Goal: Transaction & Acquisition: Purchase product/service

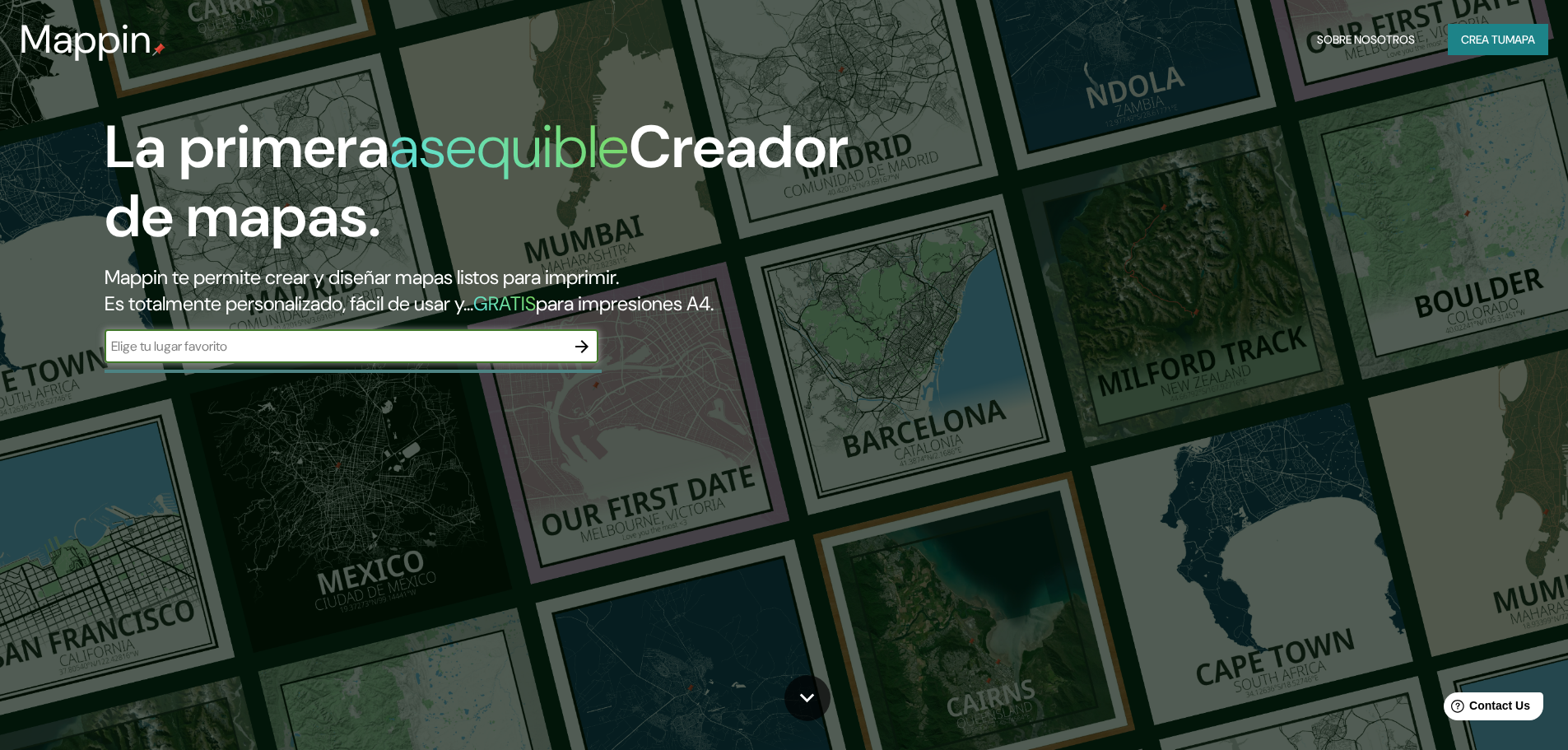
click at [467, 351] on input "text" at bounding box center [335, 346] width 461 height 19
drag, startPoint x: 301, startPoint y: 339, endPoint x: 56, endPoint y: 333, distance: 245.1
click at [56, 333] on div "La primera asequible Creador de mapas. Mappin te permite crear y diseñar mapas …" at bounding box center [497, 246] width 941 height 266
type input "[GEOGRAPHIC_DATA]"
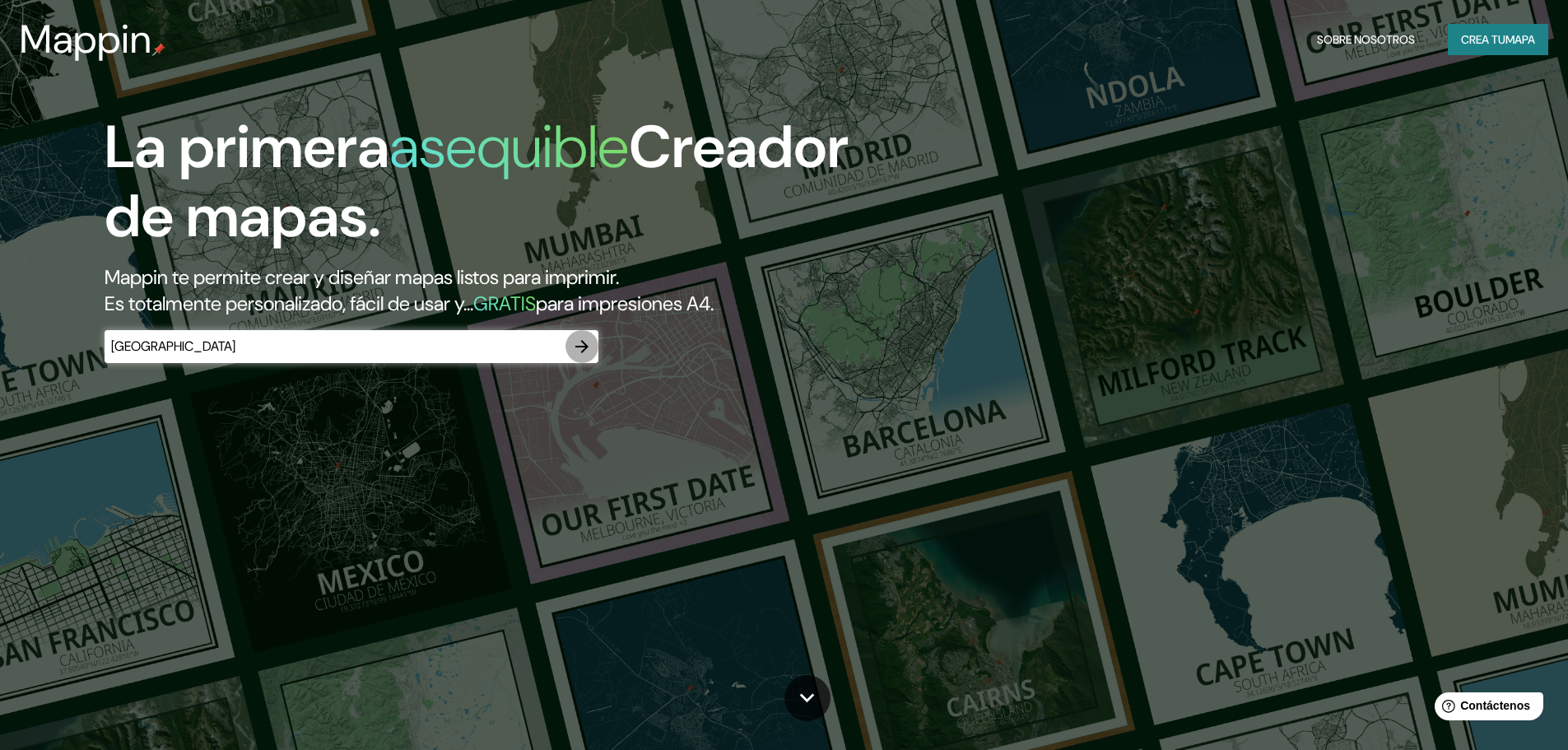
click at [587, 347] on icon "button" at bounding box center [582, 346] width 13 height 13
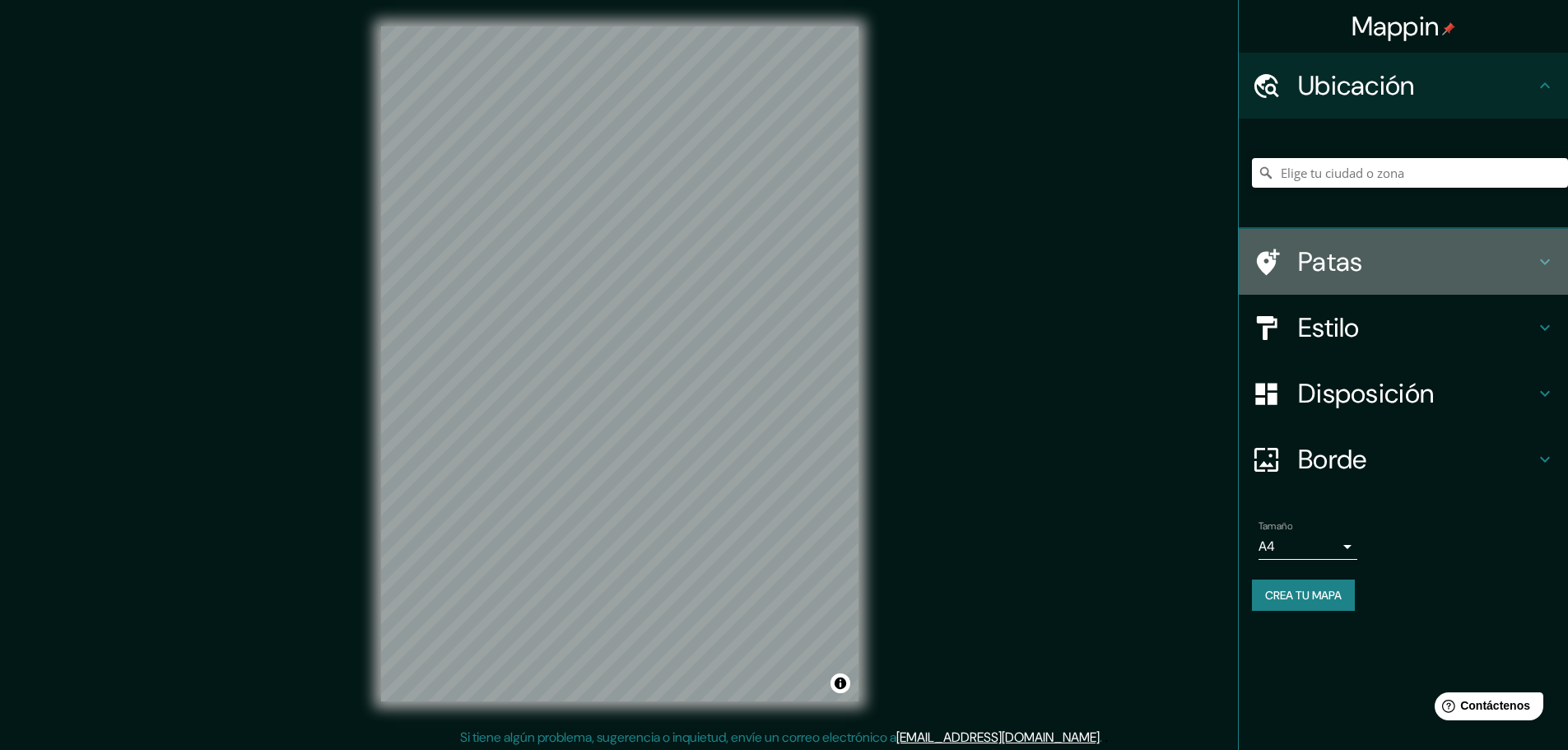
click at [1545, 260] on icon at bounding box center [1545, 262] width 20 height 20
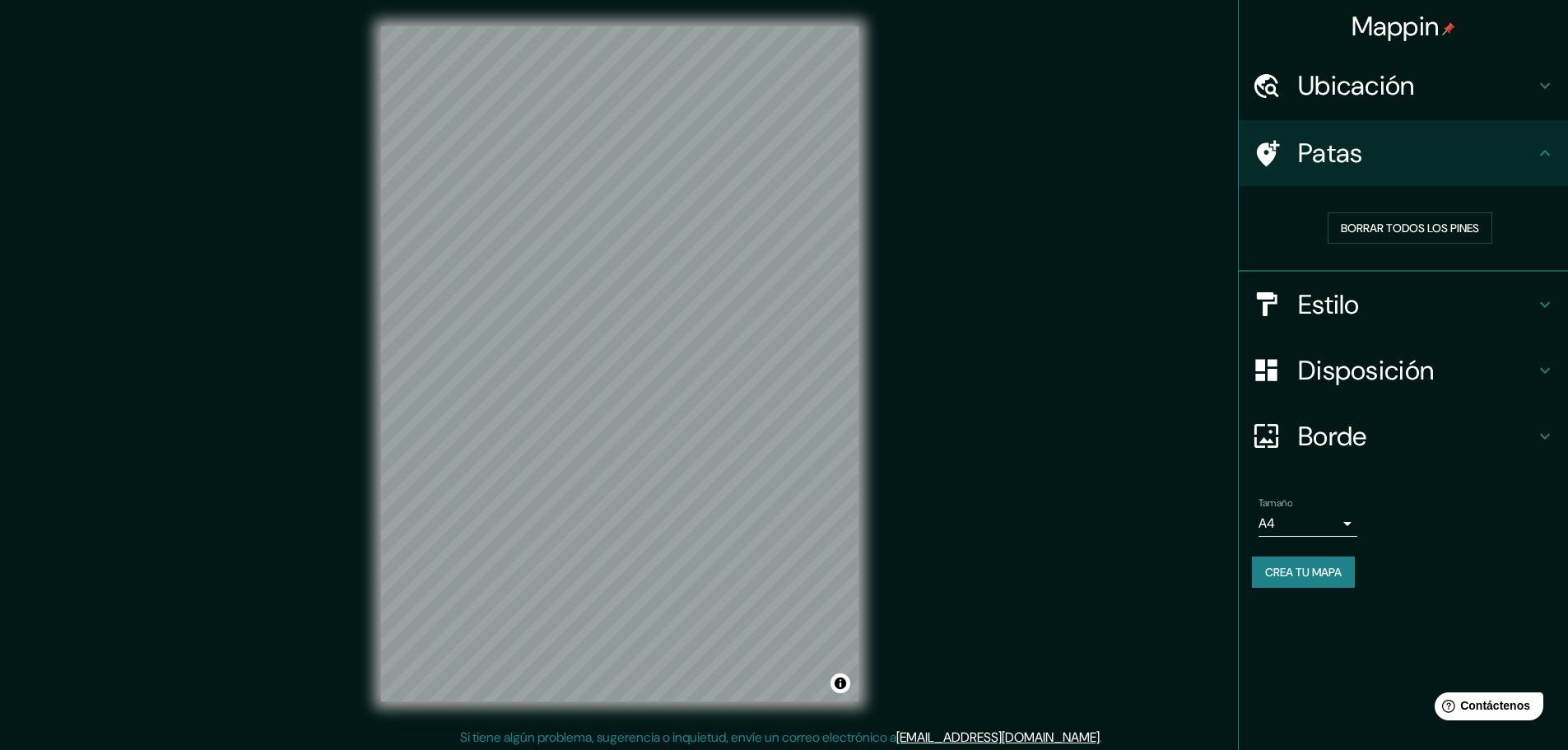
click at [1549, 154] on icon at bounding box center [1545, 152] width 10 height 6
click at [1551, 150] on icon at bounding box center [1545, 152] width 20 height 20
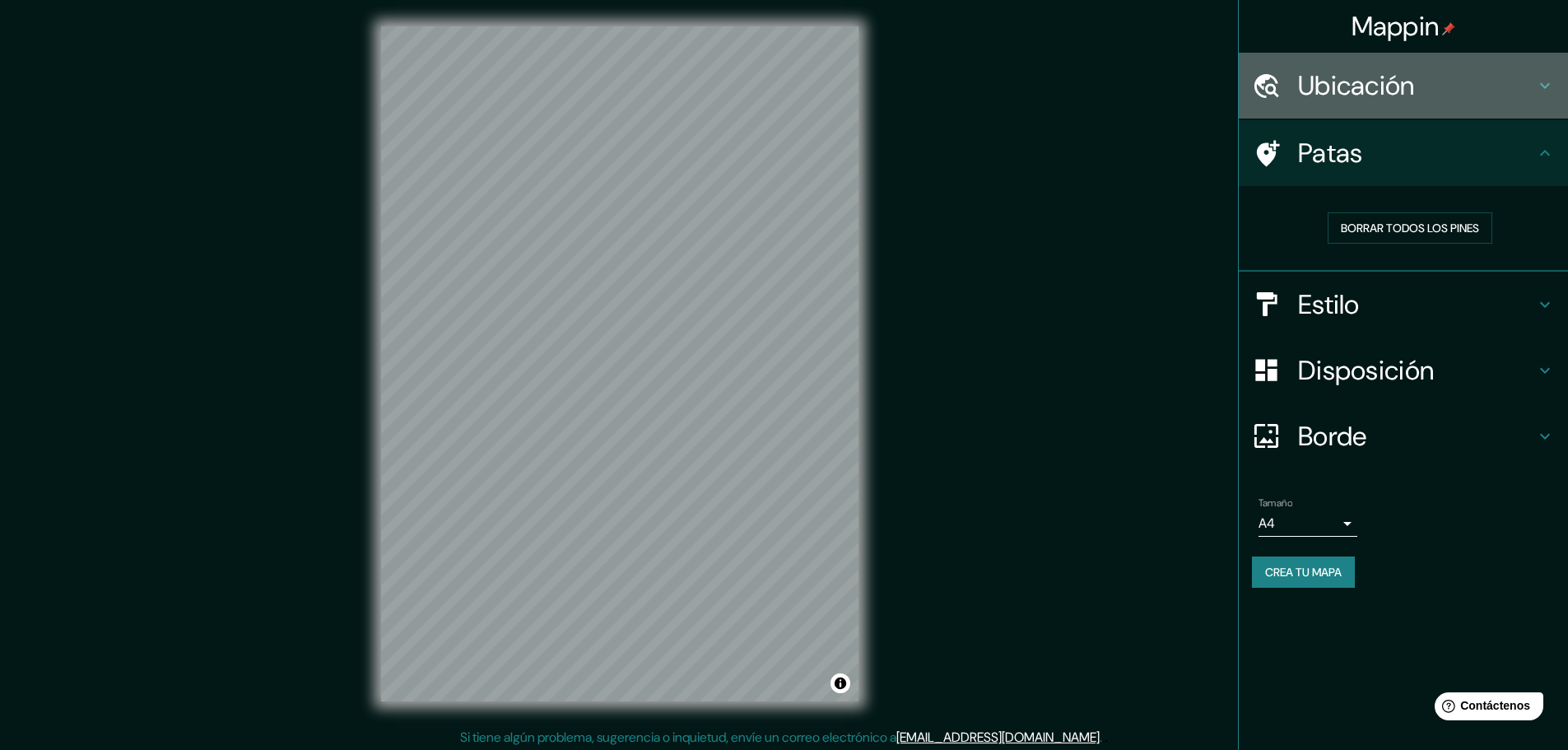
click at [1542, 86] on icon at bounding box center [1545, 86] width 10 height 6
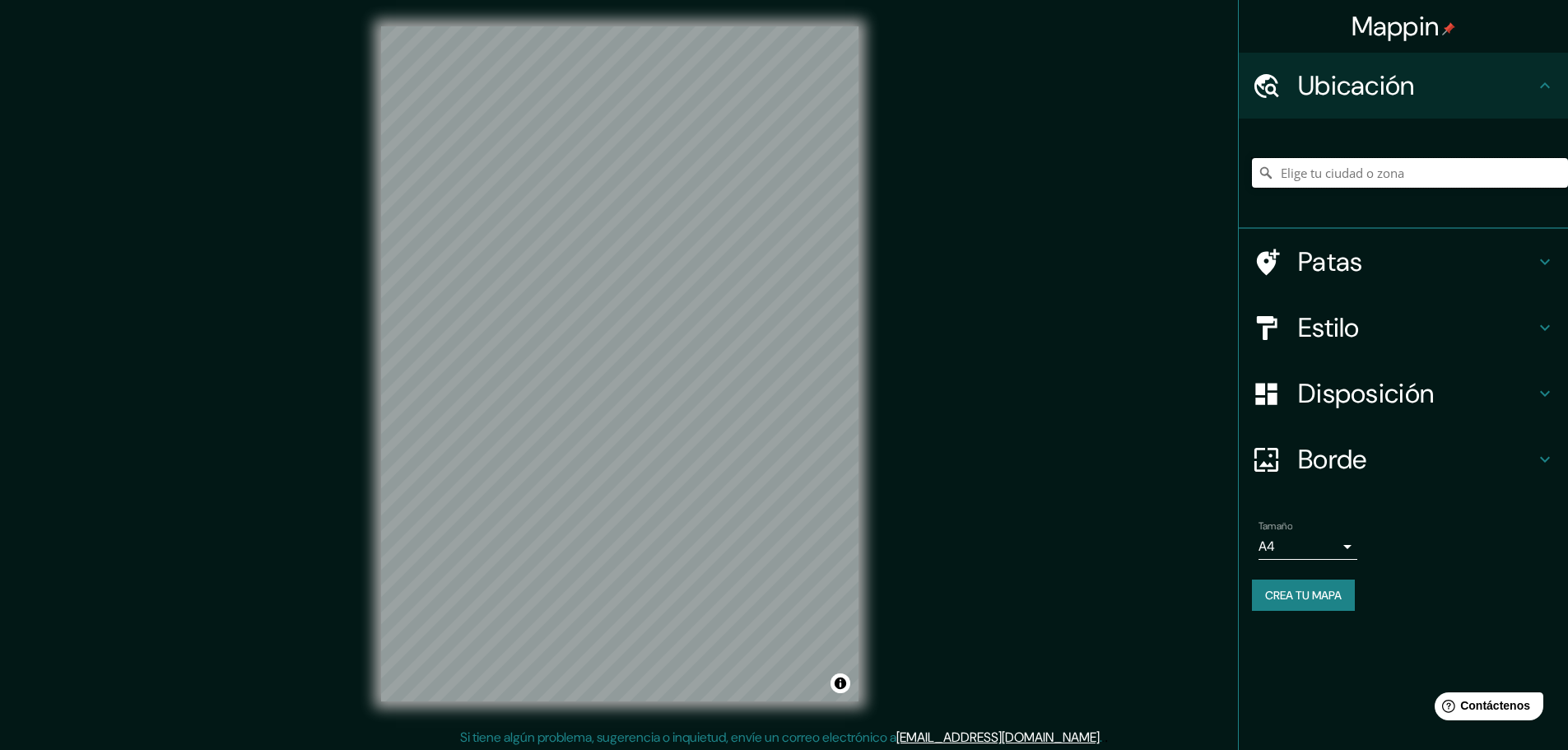
click at [1372, 182] on input "Elige tu ciudad o zona" at bounding box center [1410, 172] width 316 height 30
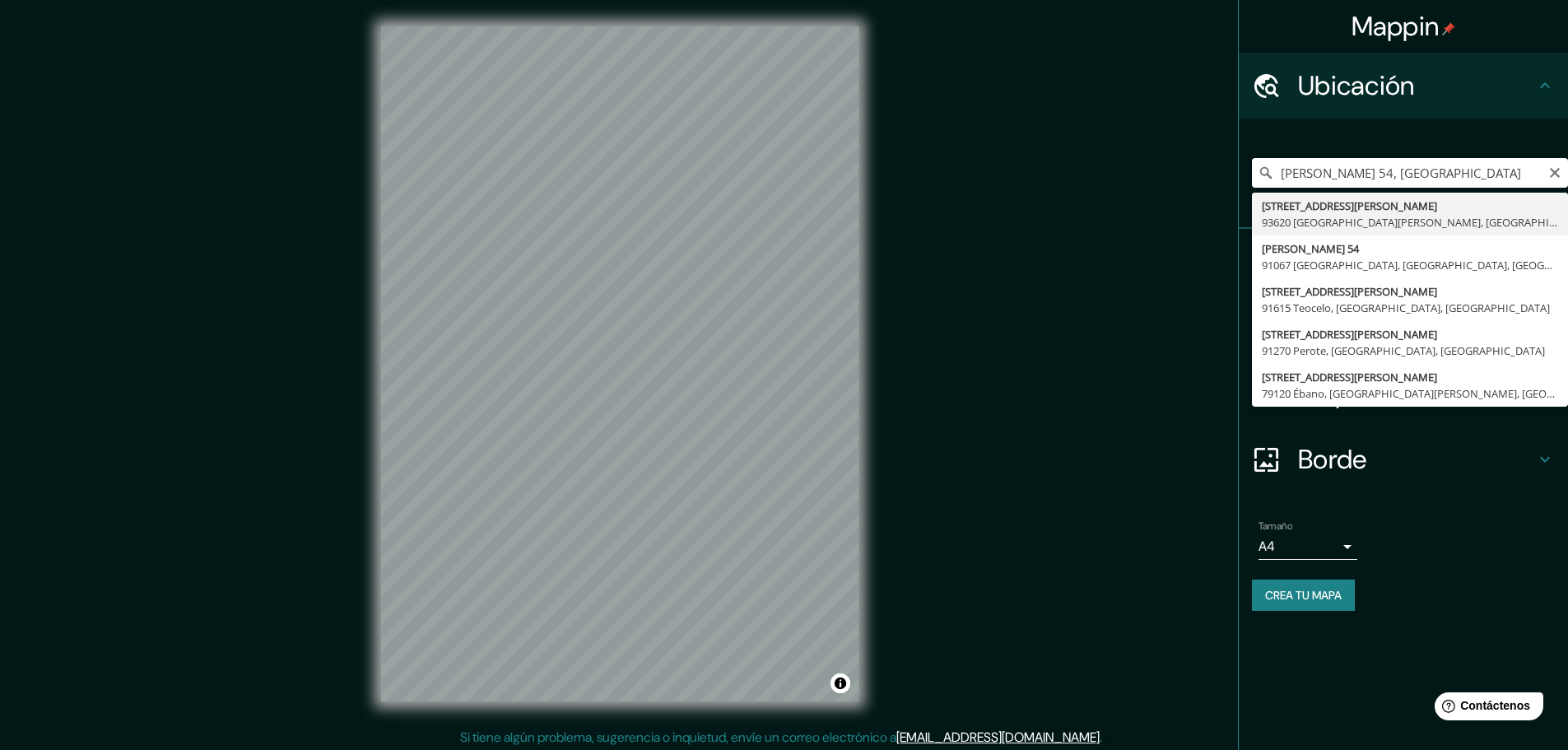
type input "[STREET_ADDRESS][PERSON_NAME][PERSON_NAME]"
